Goal: Information Seeking & Learning: Learn about a topic

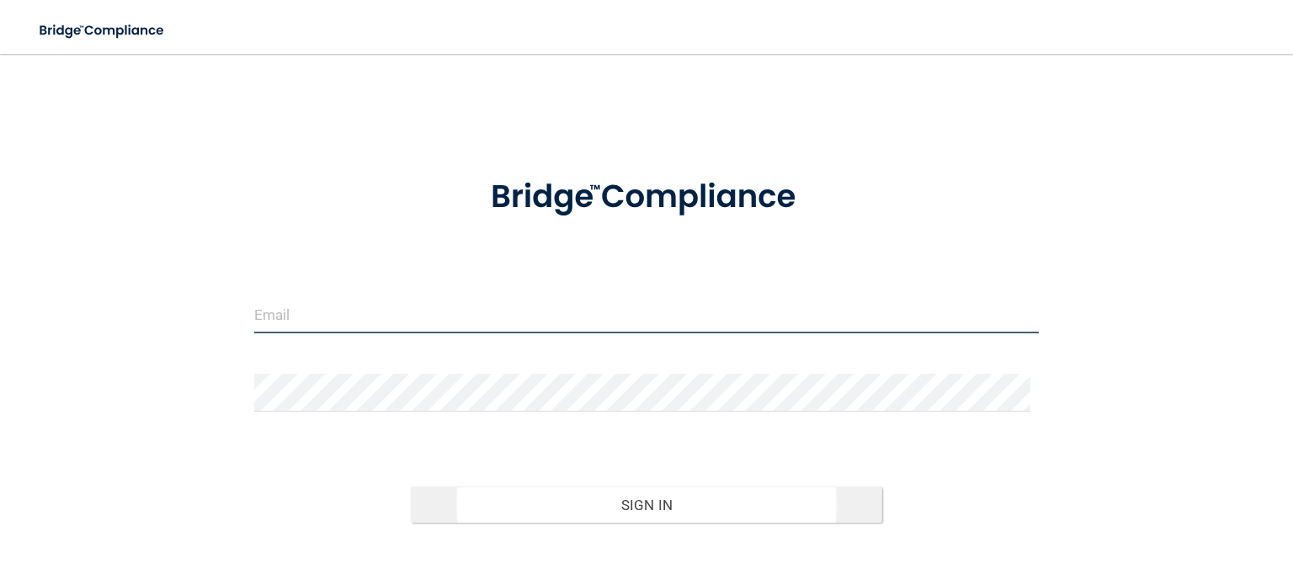
type input "[EMAIL_ADDRESS][DOMAIN_NAME]"
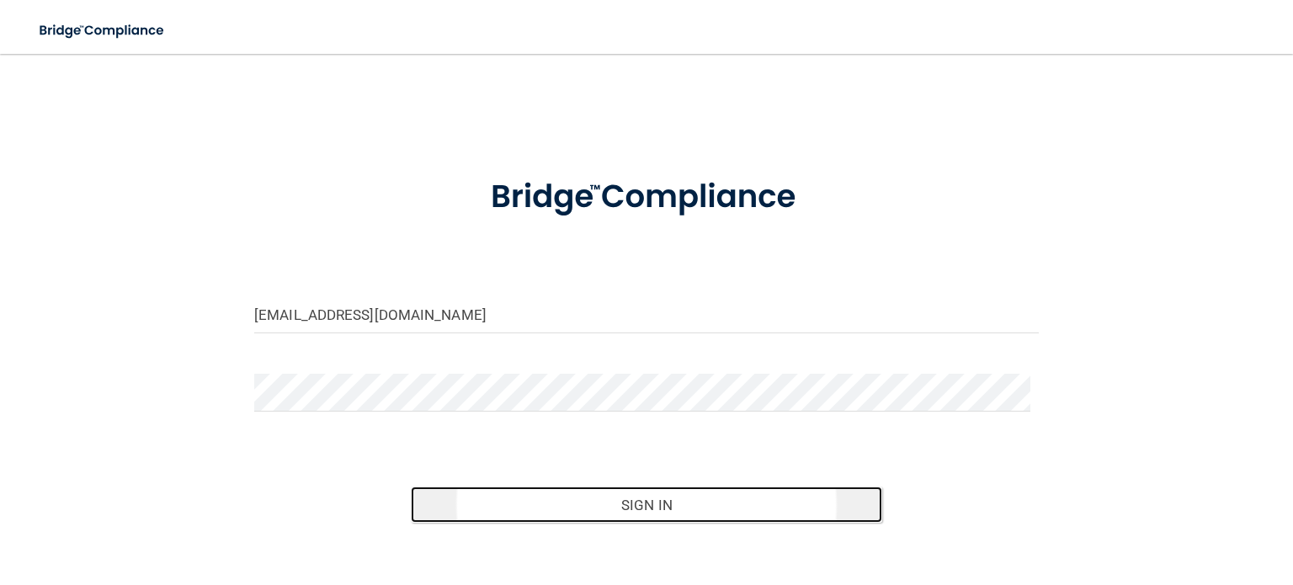
click at [659, 497] on button "Sign In" at bounding box center [646, 504] width 470 height 37
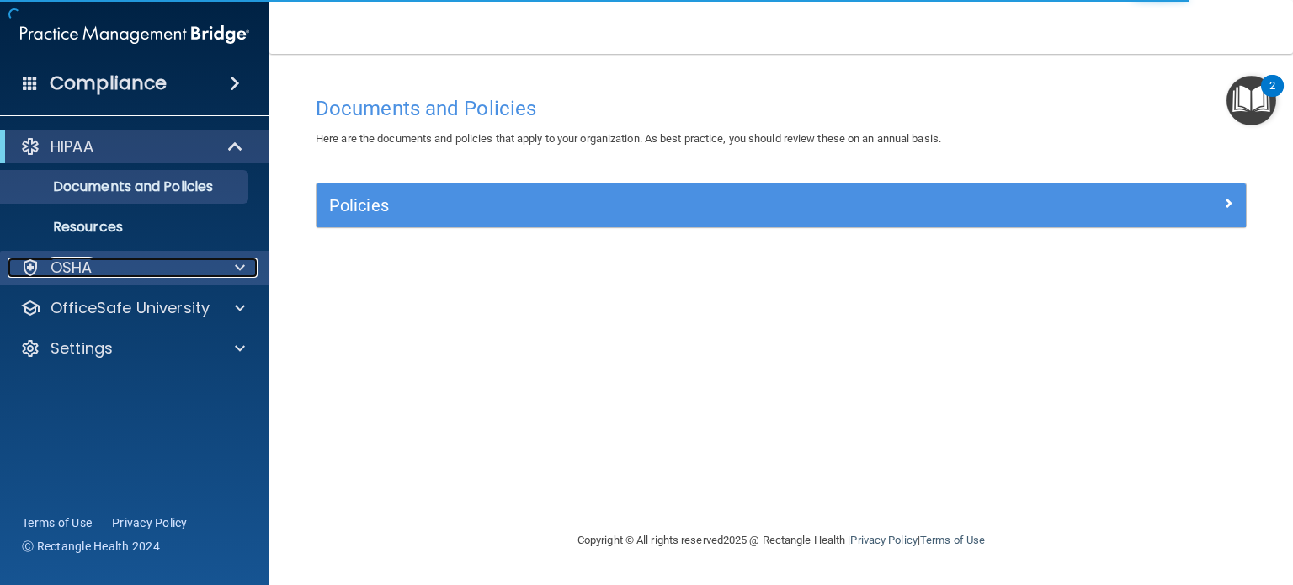
click at [153, 269] on div "OSHA" at bounding box center [112, 268] width 209 height 20
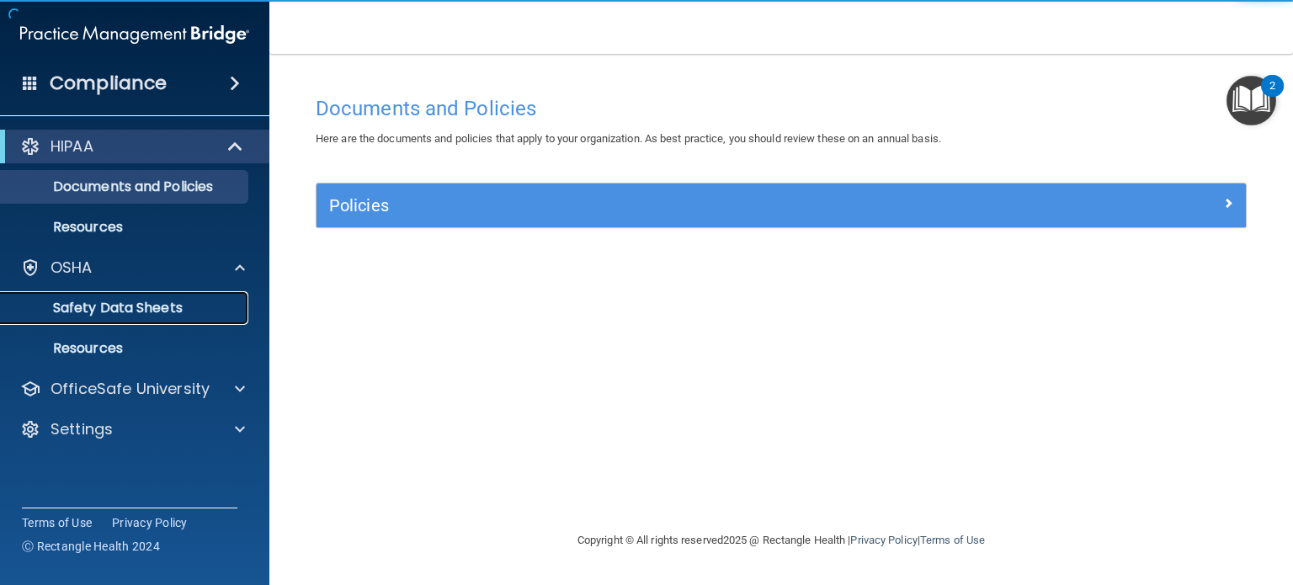
click at [84, 311] on p "Safety Data Sheets" at bounding box center [126, 308] width 230 height 17
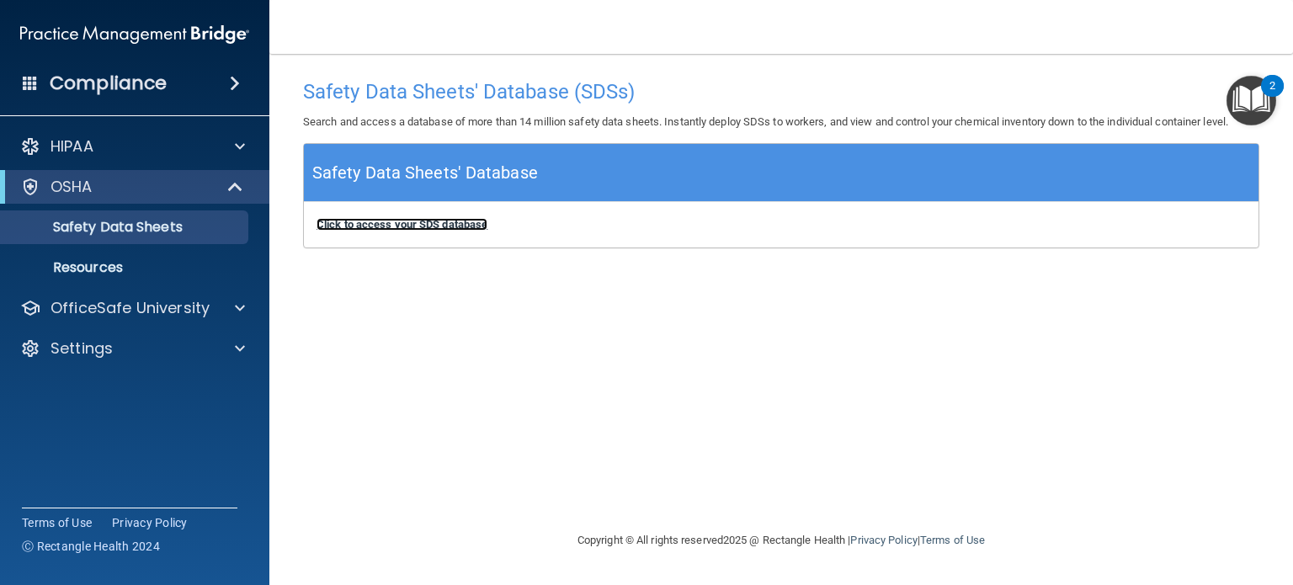
click at [396, 229] on b "Click to access your SDS database" at bounding box center [401, 224] width 171 height 13
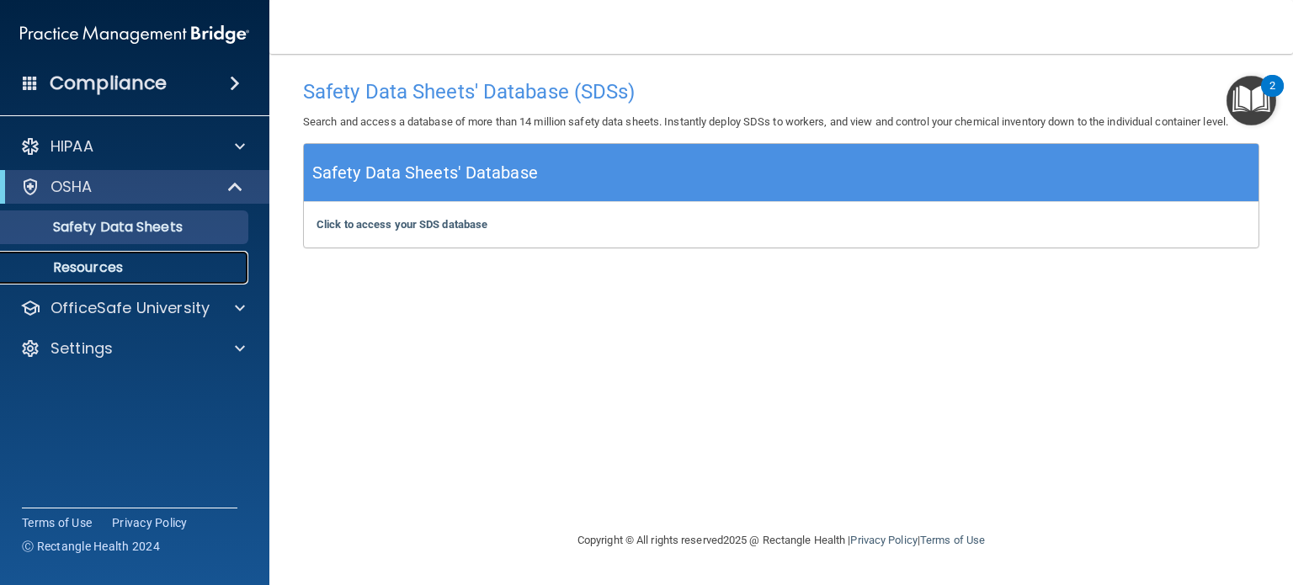
click at [134, 258] on link "Resources" at bounding box center [115, 268] width 265 height 34
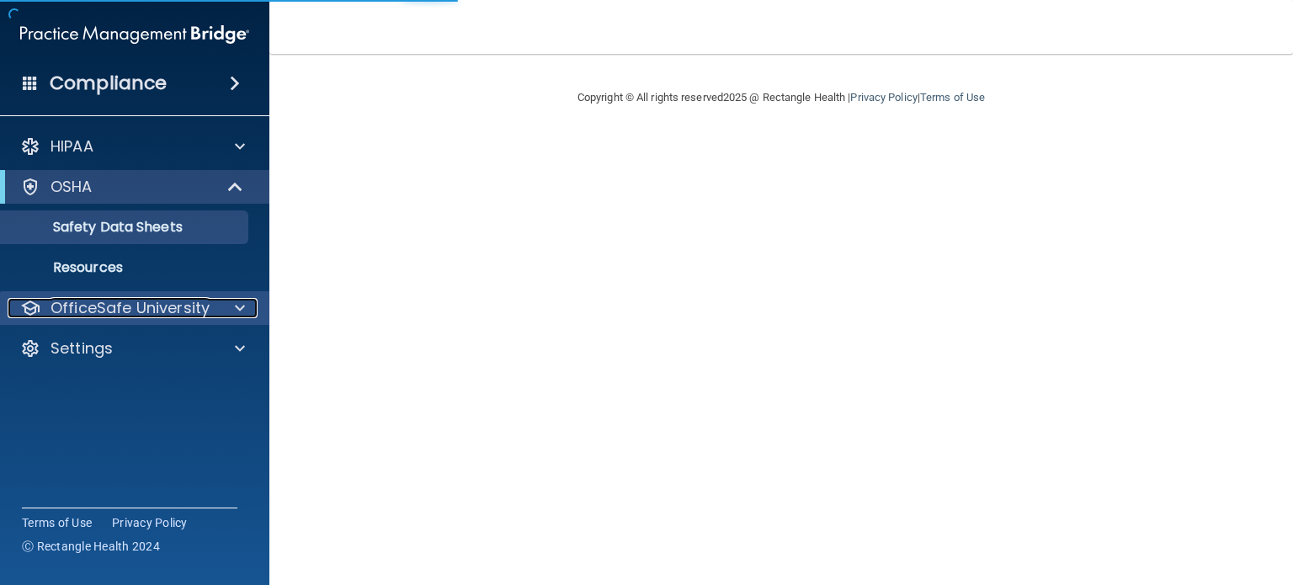
click at [130, 307] on p "OfficeSafe University" at bounding box center [129, 308] width 159 height 20
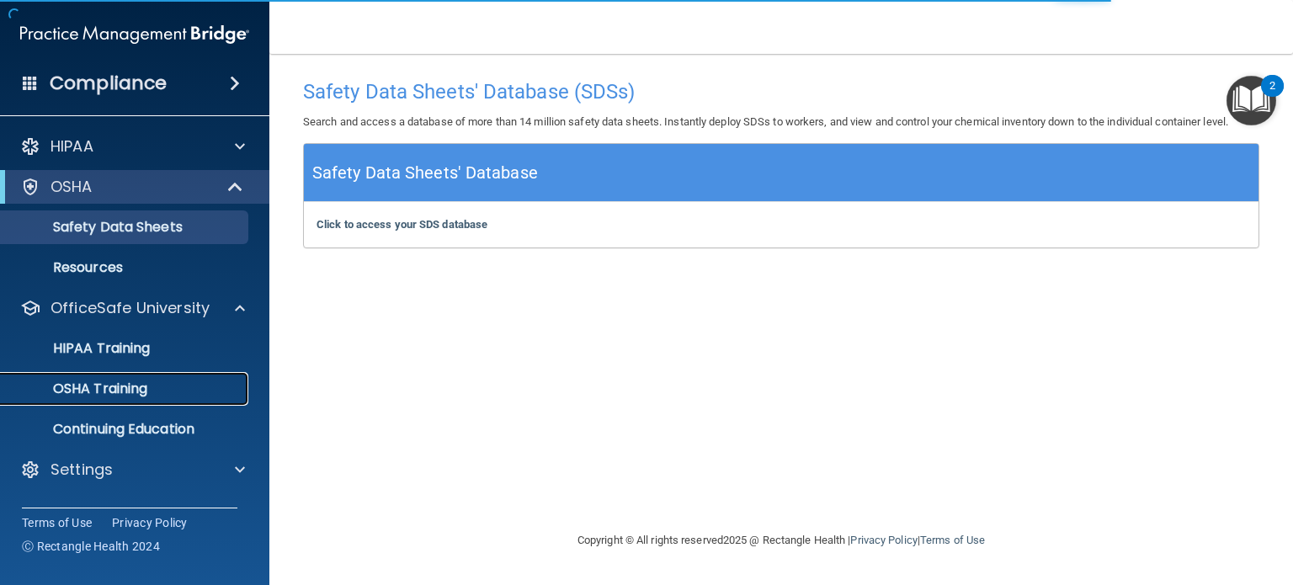
click at [115, 393] on p "OSHA Training" at bounding box center [79, 388] width 136 height 17
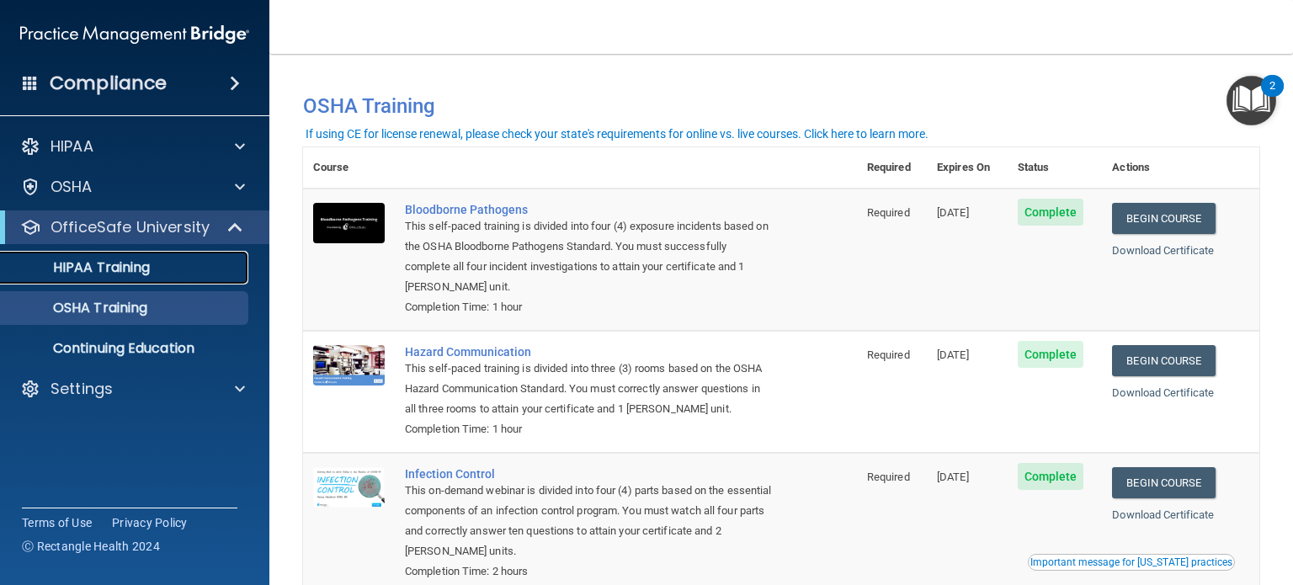
click at [133, 275] on p "HIPAA Training" at bounding box center [80, 267] width 139 height 17
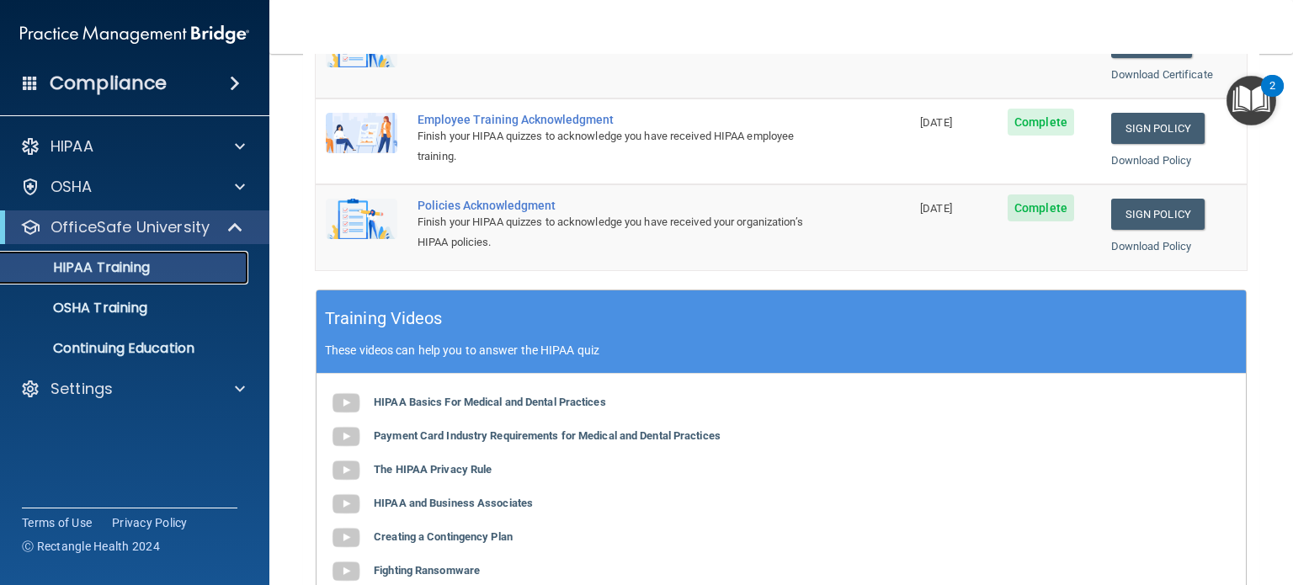
scroll to position [505, 0]
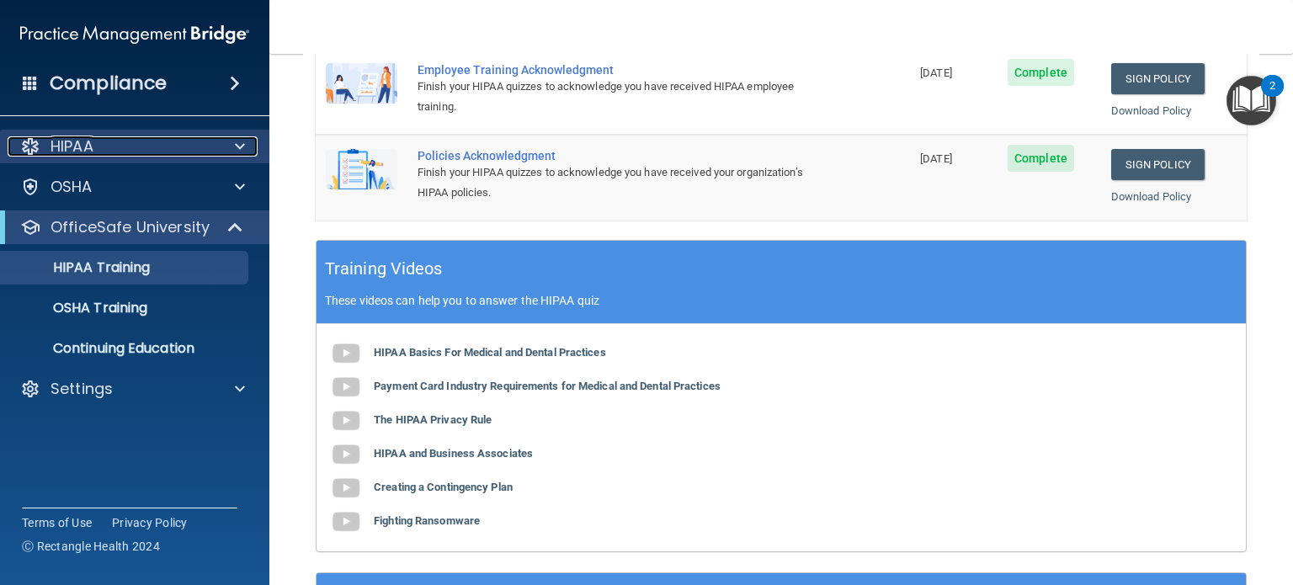
click at [155, 147] on div "HIPAA" at bounding box center [112, 146] width 209 height 20
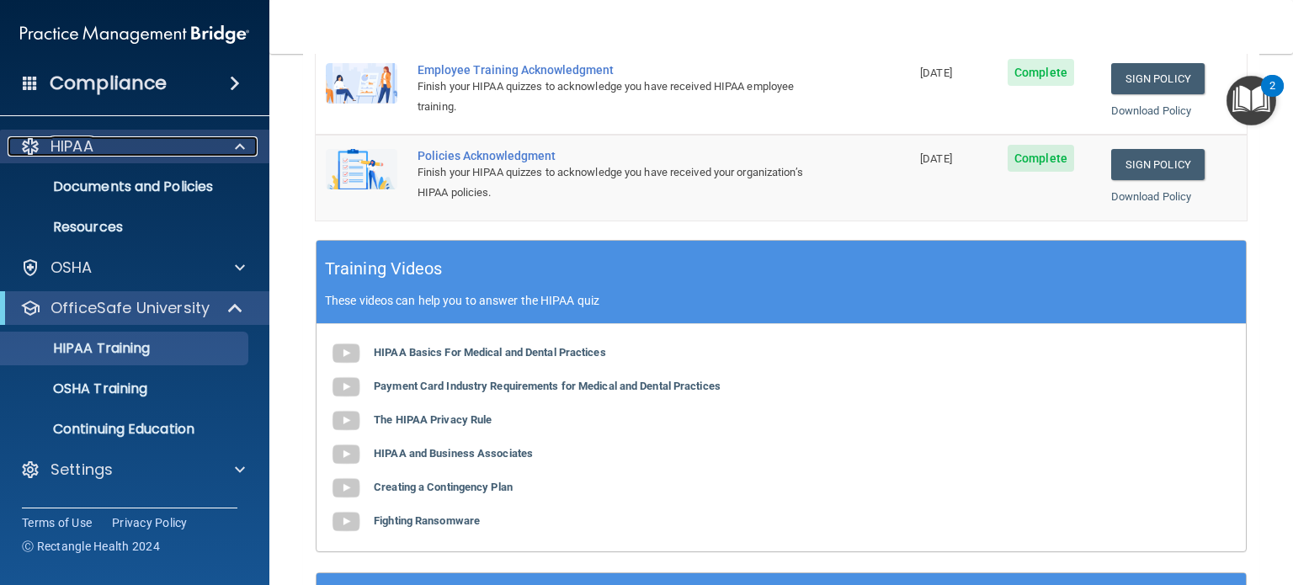
click at [226, 147] on div at bounding box center [237, 146] width 42 height 20
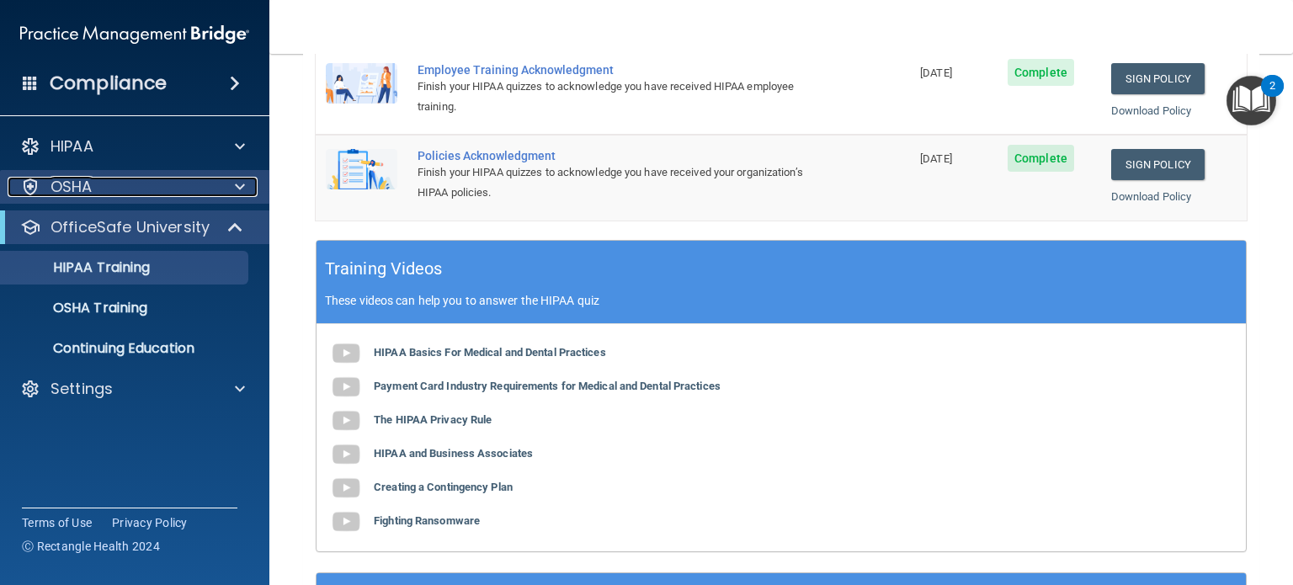
click at [236, 187] on span at bounding box center [240, 187] width 10 height 20
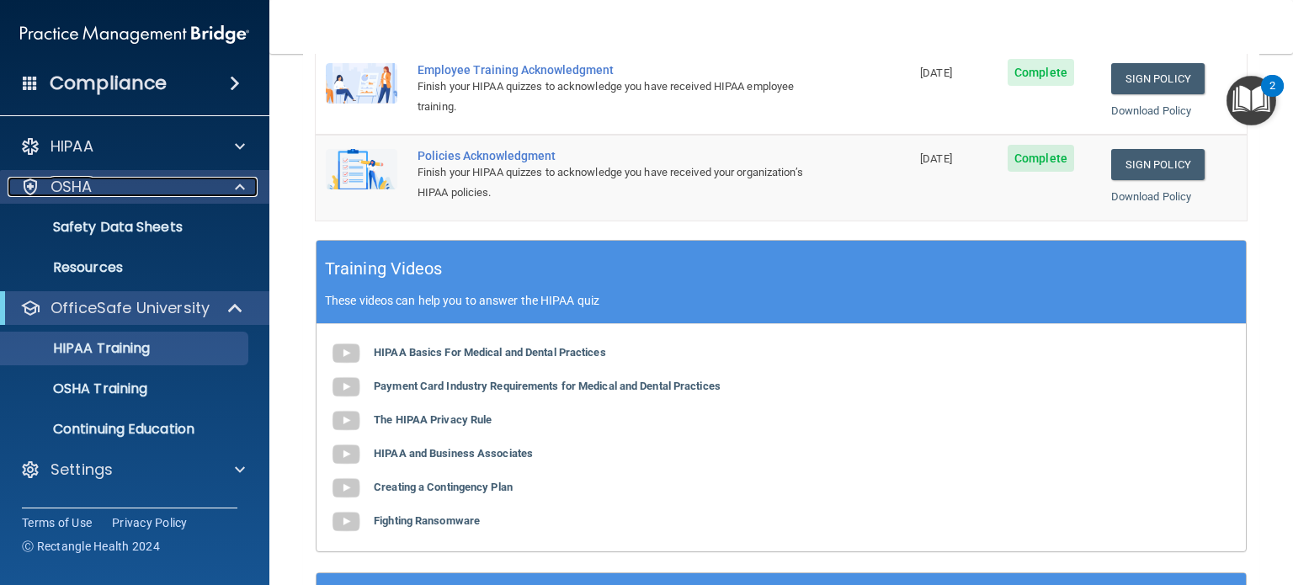
click at [236, 187] on span at bounding box center [240, 187] width 10 height 20
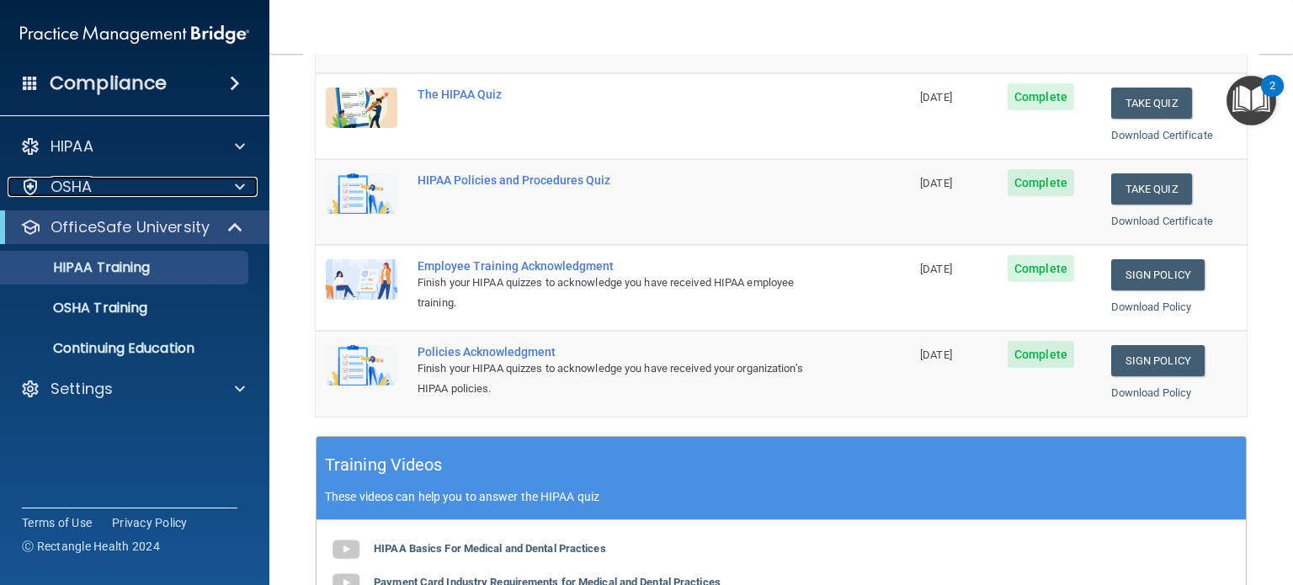
scroll to position [89, 0]
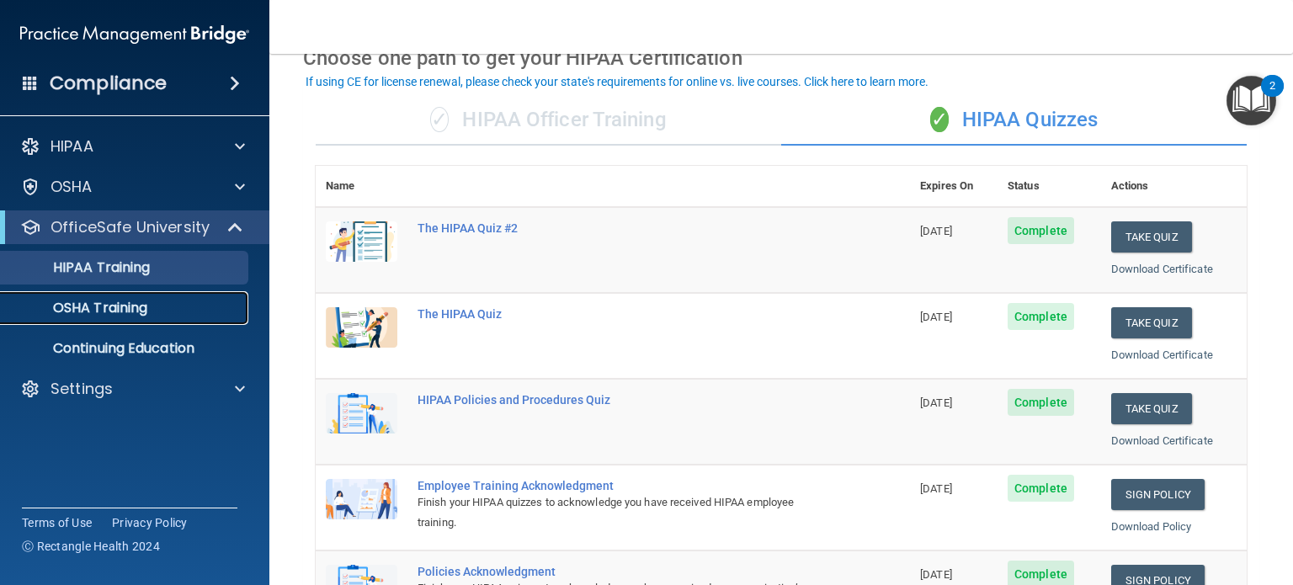
drag, startPoint x: 138, startPoint y: 308, endPoint x: 173, endPoint y: 294, distance: 37.4
click at [138, 307] on p "OSHA Training" at bounding box center [79, 308] width 136 height 17
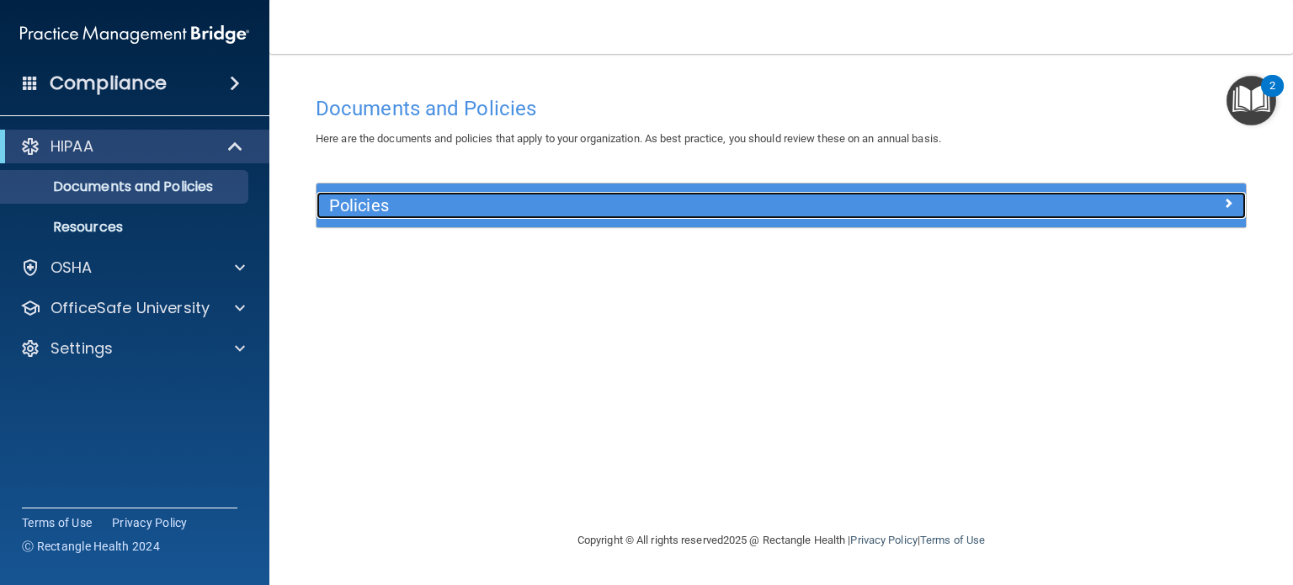
click at [1216, 202] on div at bounding box center [1129, 202] width 232 height 20
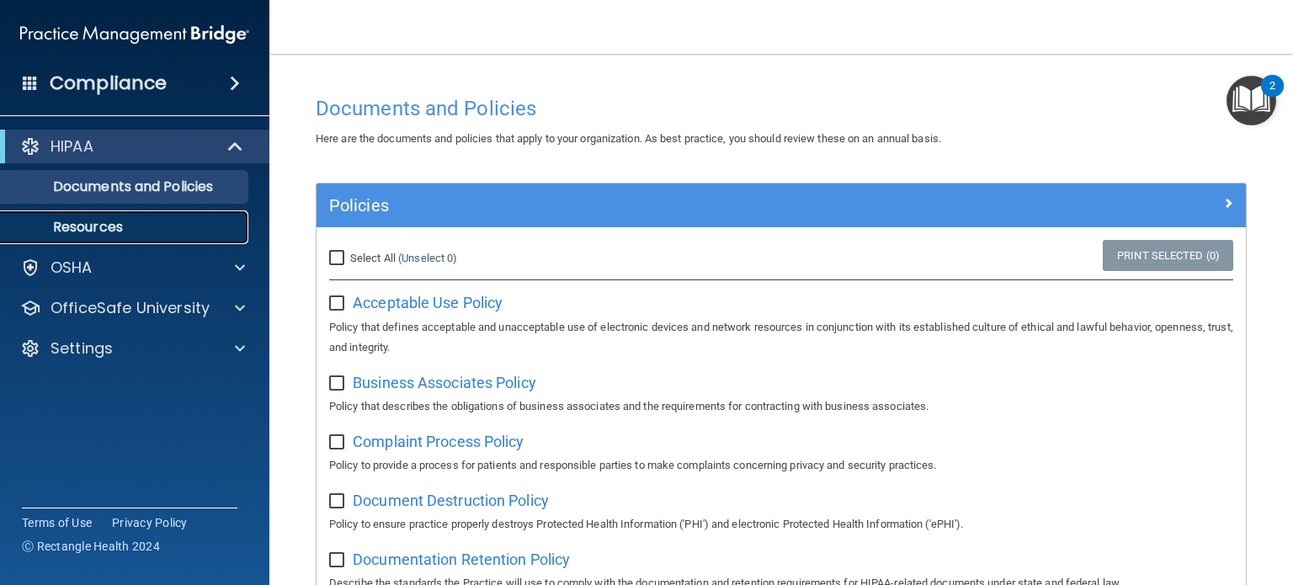
click at [136, 231] on p "Resources" at bounding box center [126, 227] width 230 height 17
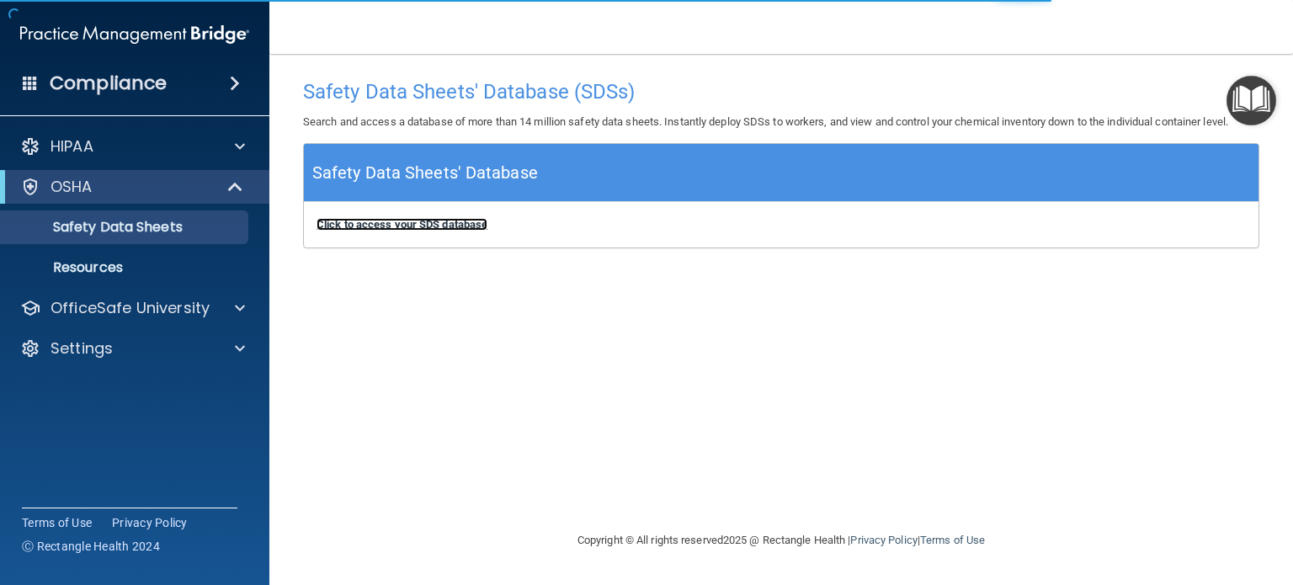
click at [416, 225] on b "Click to access your SDS database" at bounding box center [401, 224] width 171 height 13
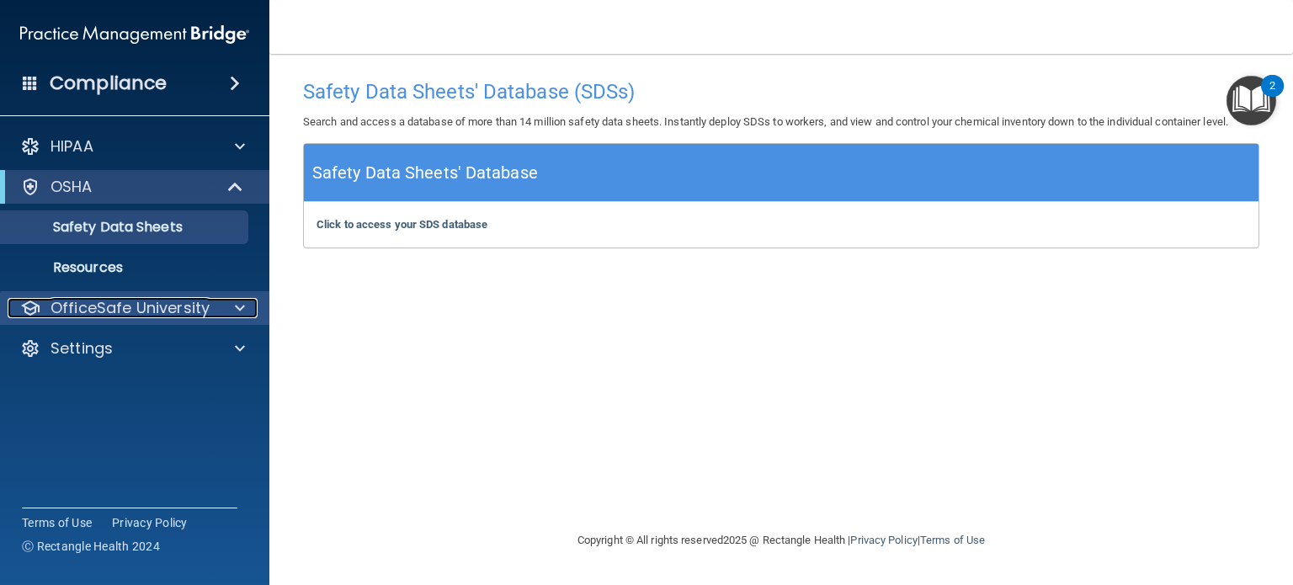
click at [124, 315] on p "OfficeSafe University" at bounding box center [129, 308] width 159 height 20
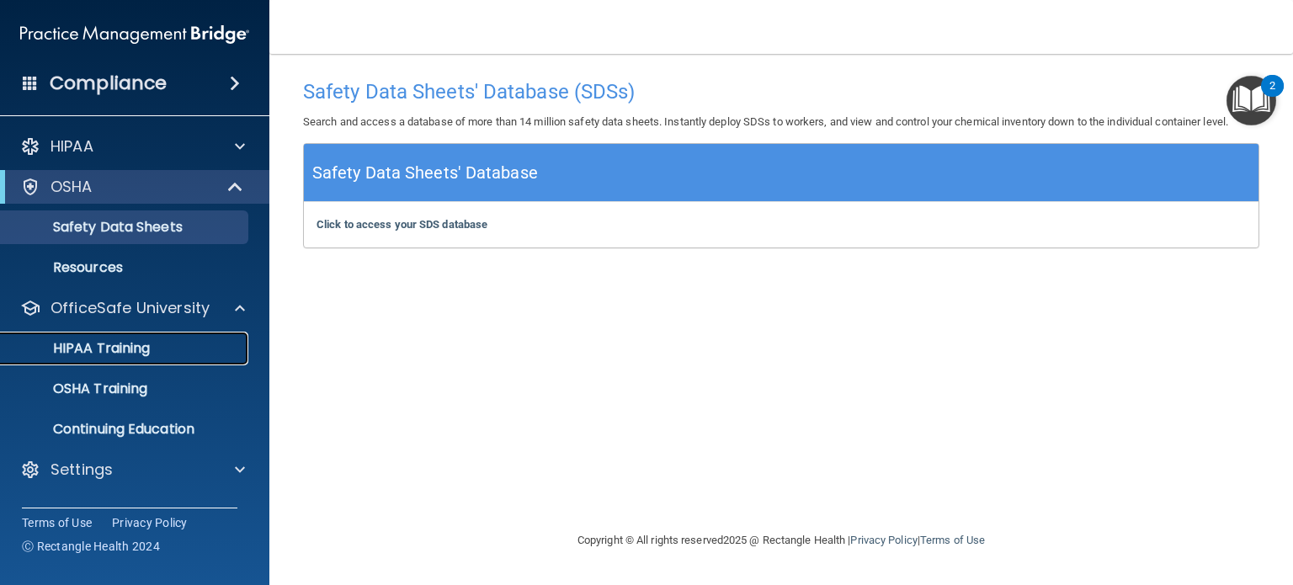
click at [98, 359] on link "HIPAA Training" at bounding box center [115, 349] width 265 height 34
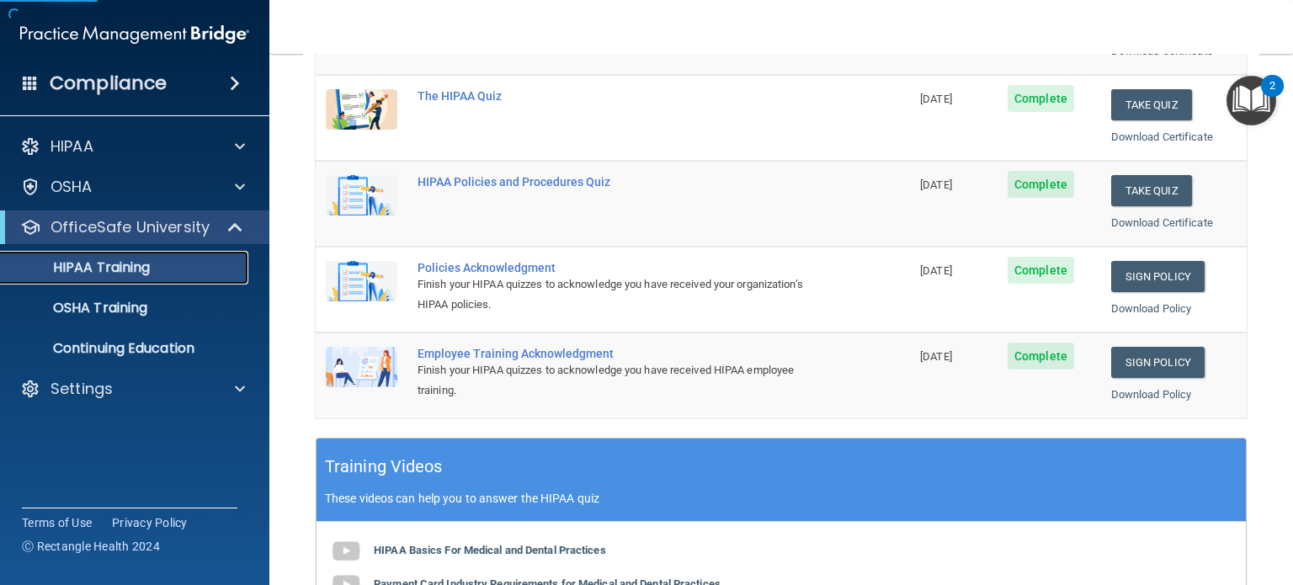
scroll to position [337, 0]
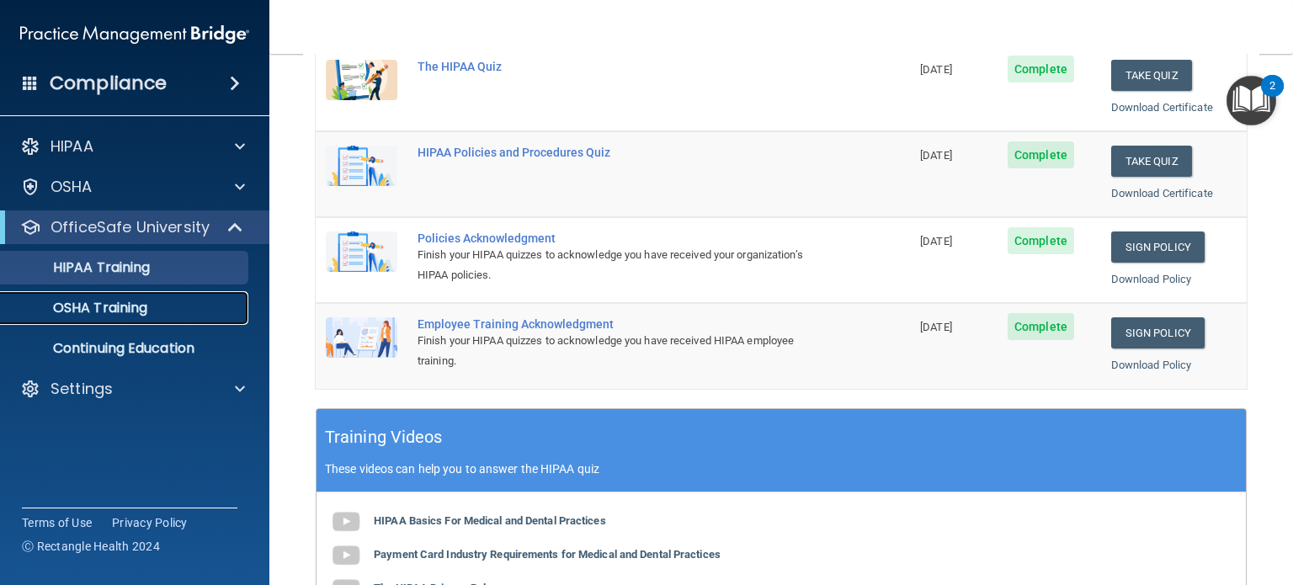
click at [94, 319] on link "OSHA Training" at bounding box center [115, 308] width 265 height 34
